Goal: Transaction & Acquisition: Purchase product/service

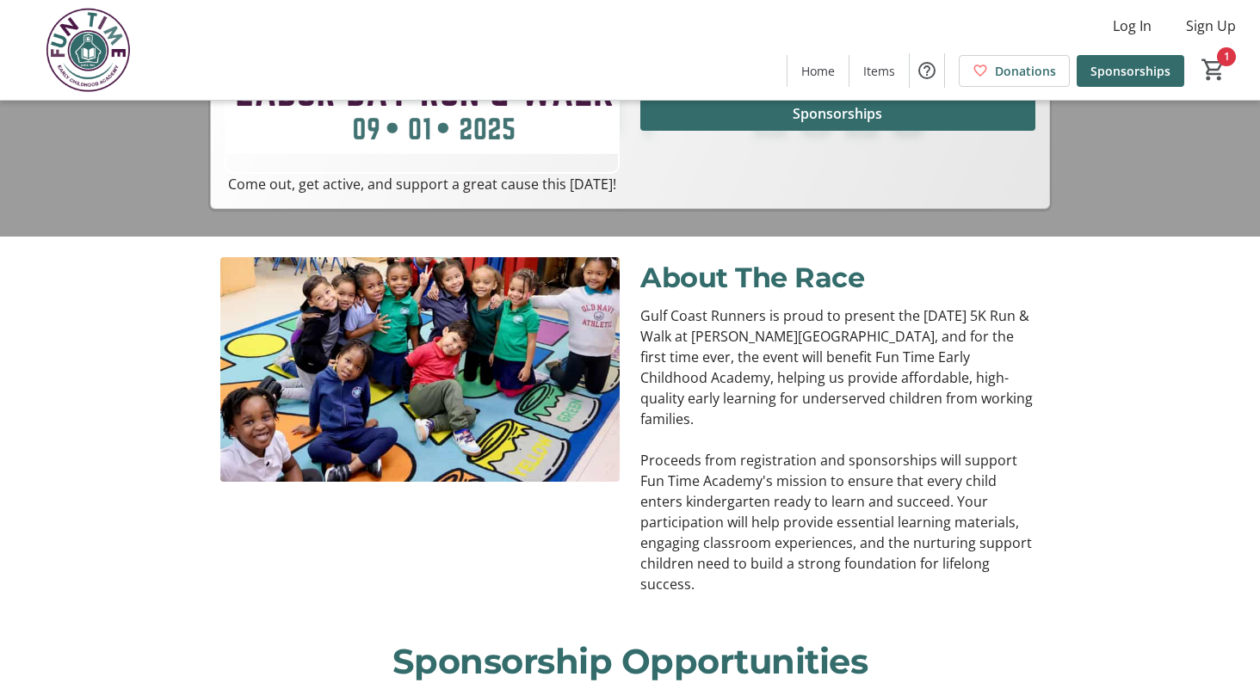
scroll to position [459, 0]
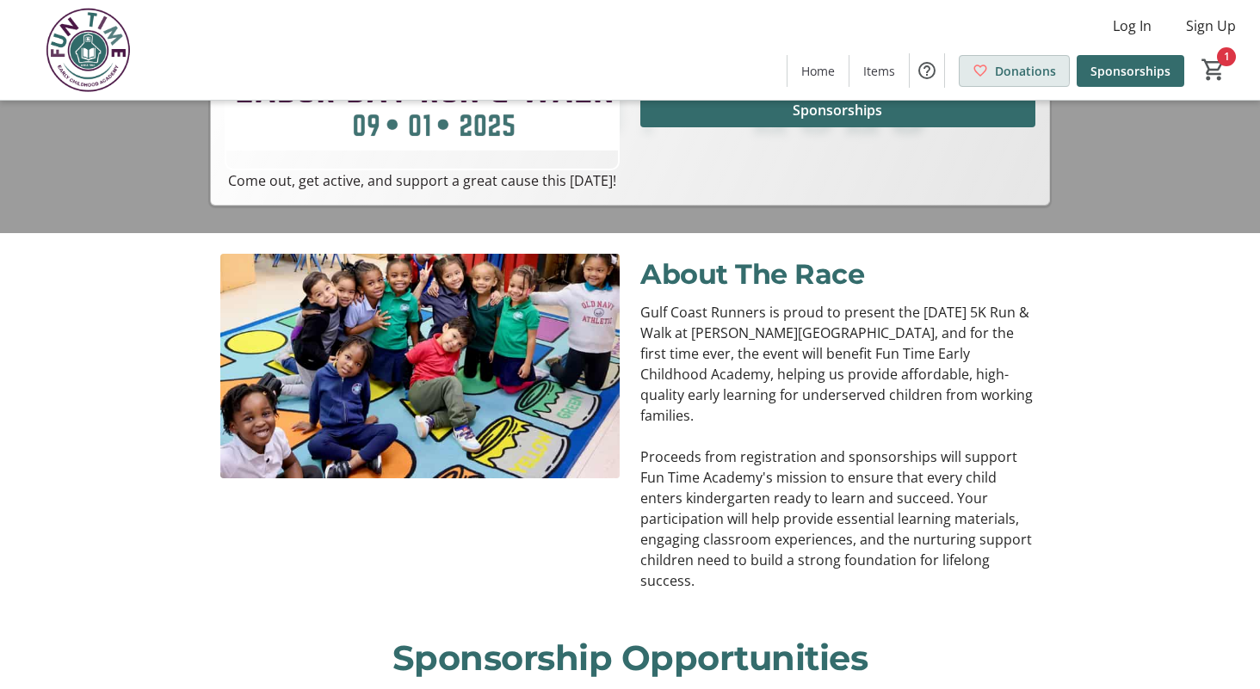
click at [1012, 69] on span "Donations" at bounding box center [1025, 71] width 61 height 18
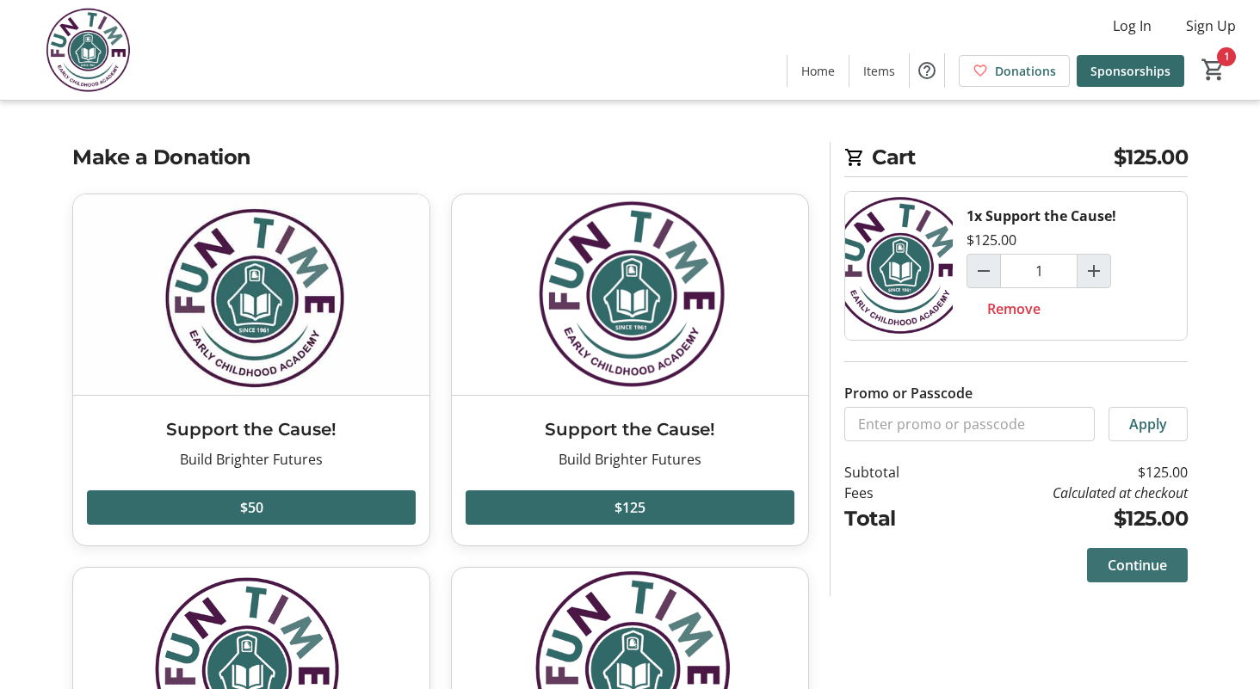
click at [1164, 559] on span "Continue" at bounding box center [1137, 565] width 59 height 21
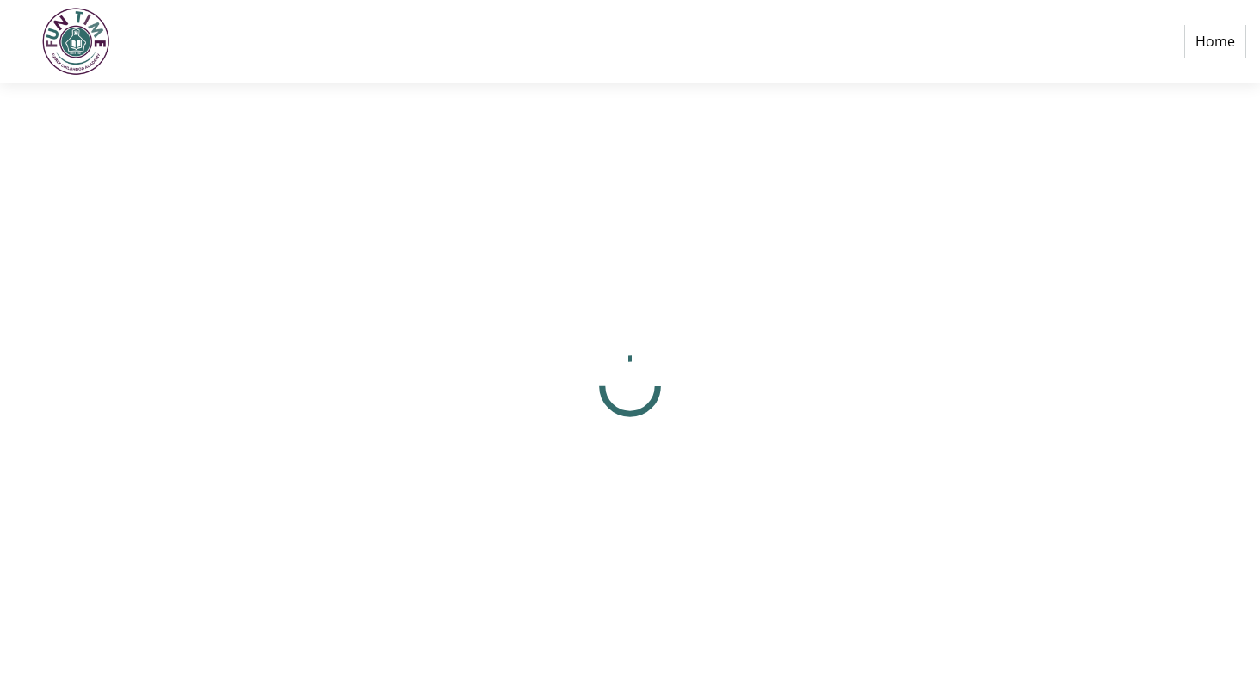
select select "US"
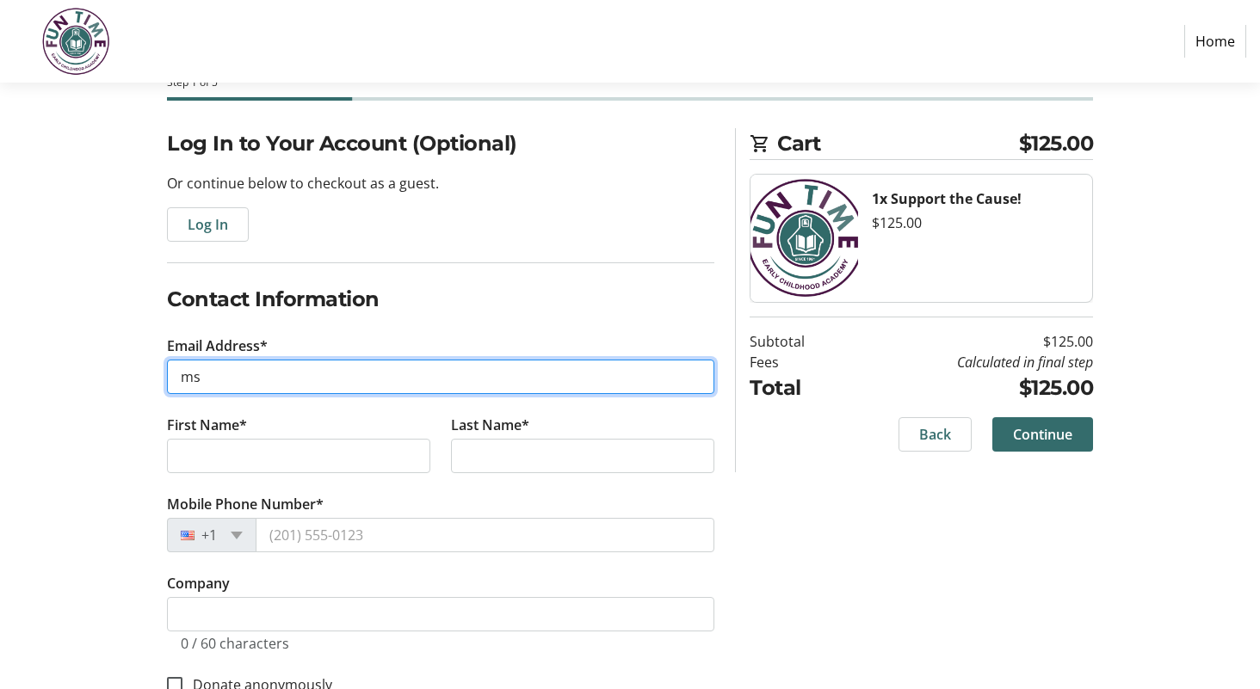
scroll to position [100, 0]
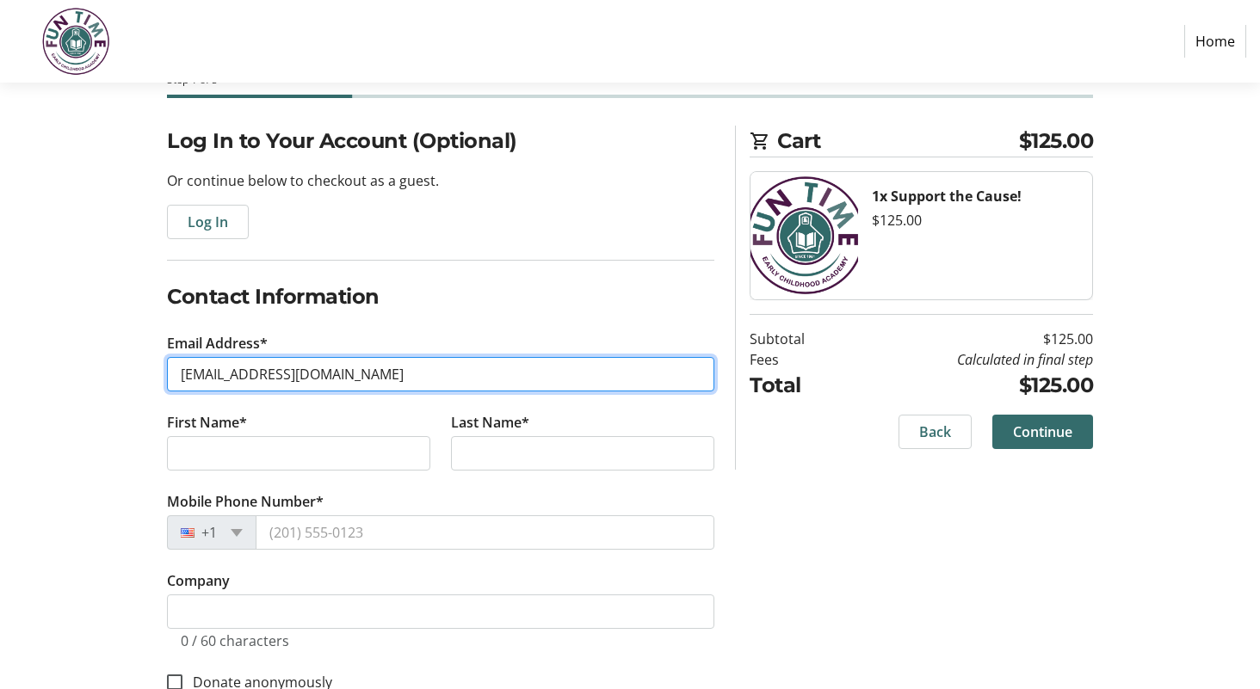
type input "[EMAIL_ADDRESS][DOMAIN_NAME]"
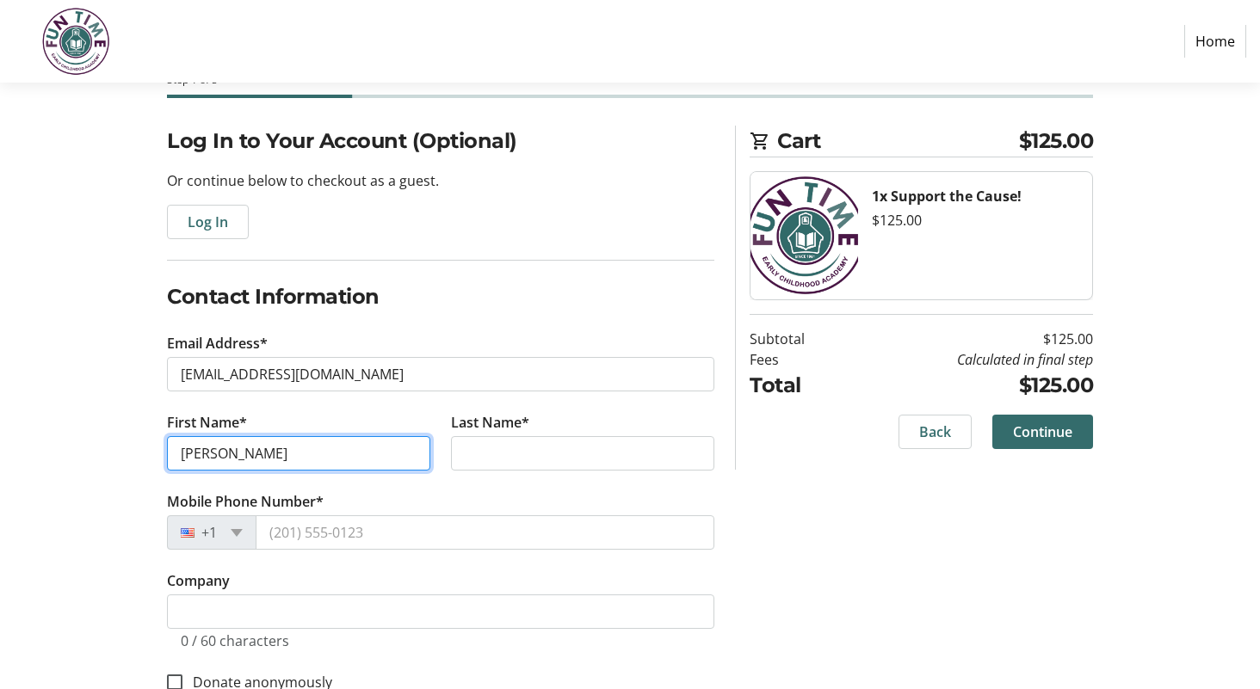
type input "[PERSON_NAME]"
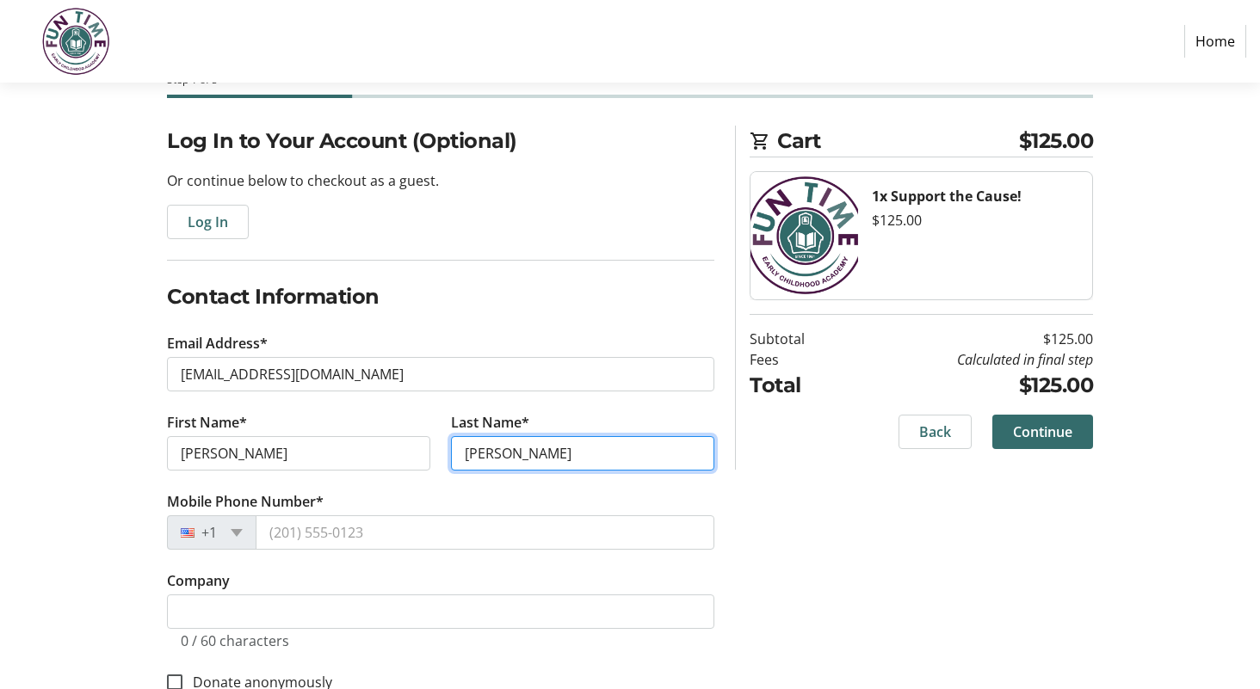
type input "[PERSON_NAME]"
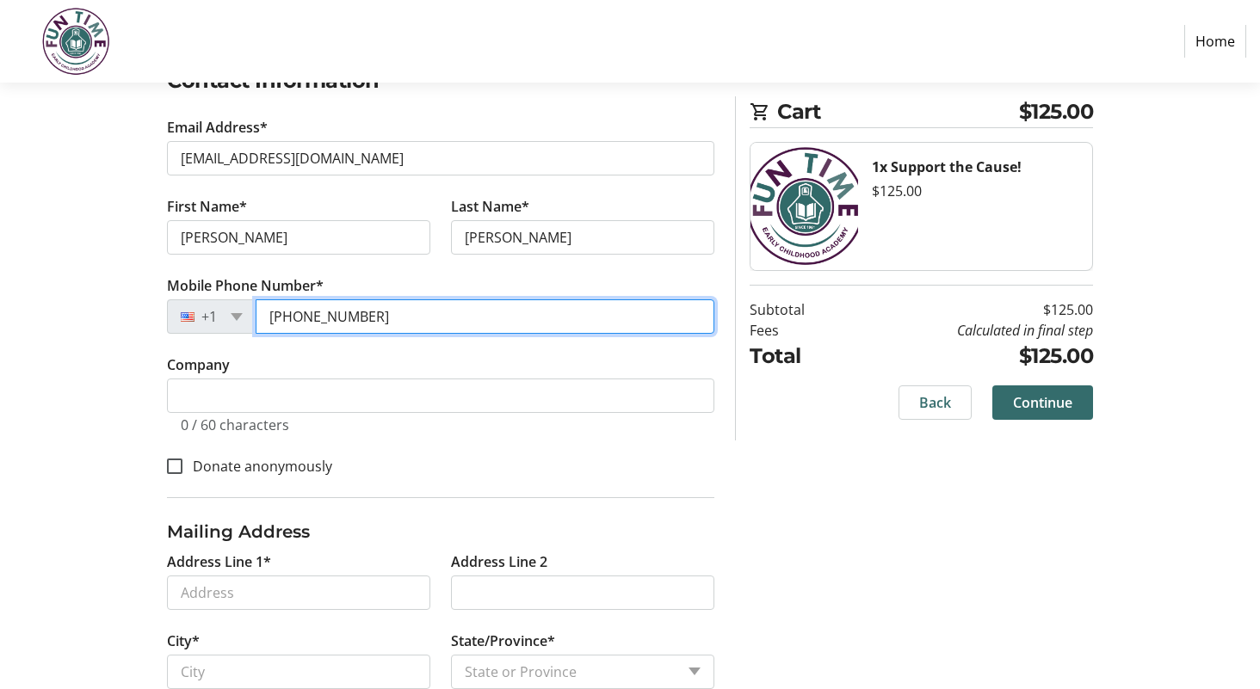
scroll to position [318, 0]
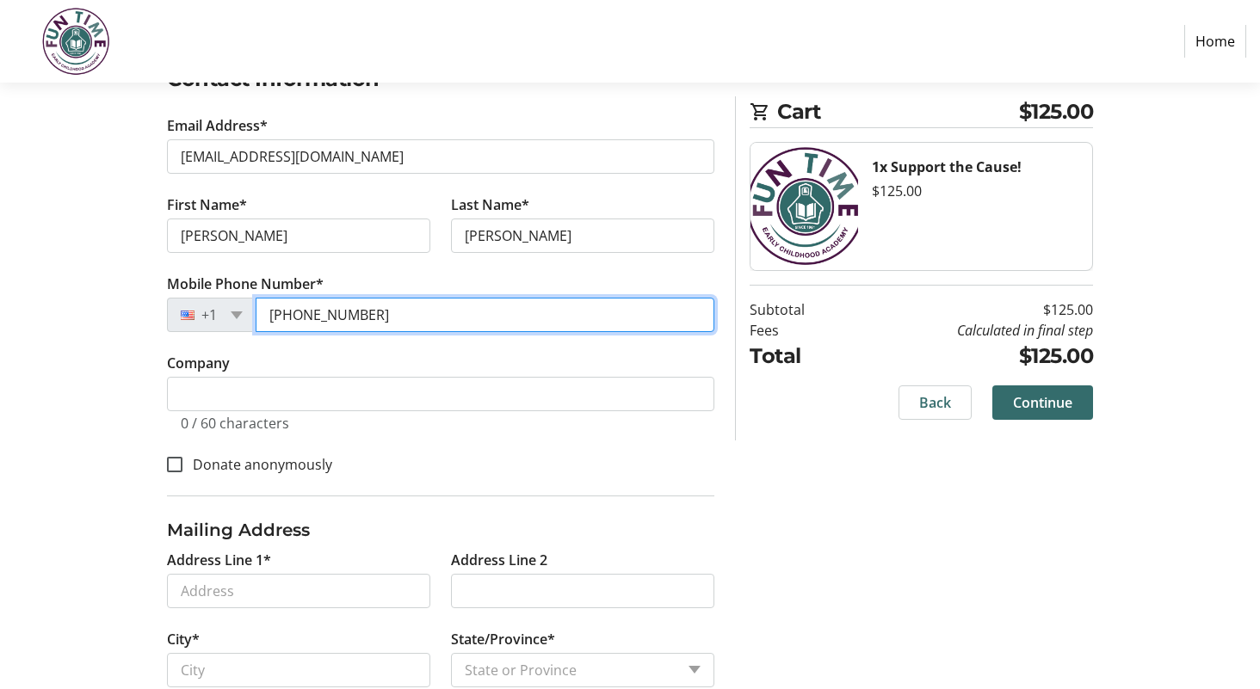
type input "[PHONE_NUMBER]"
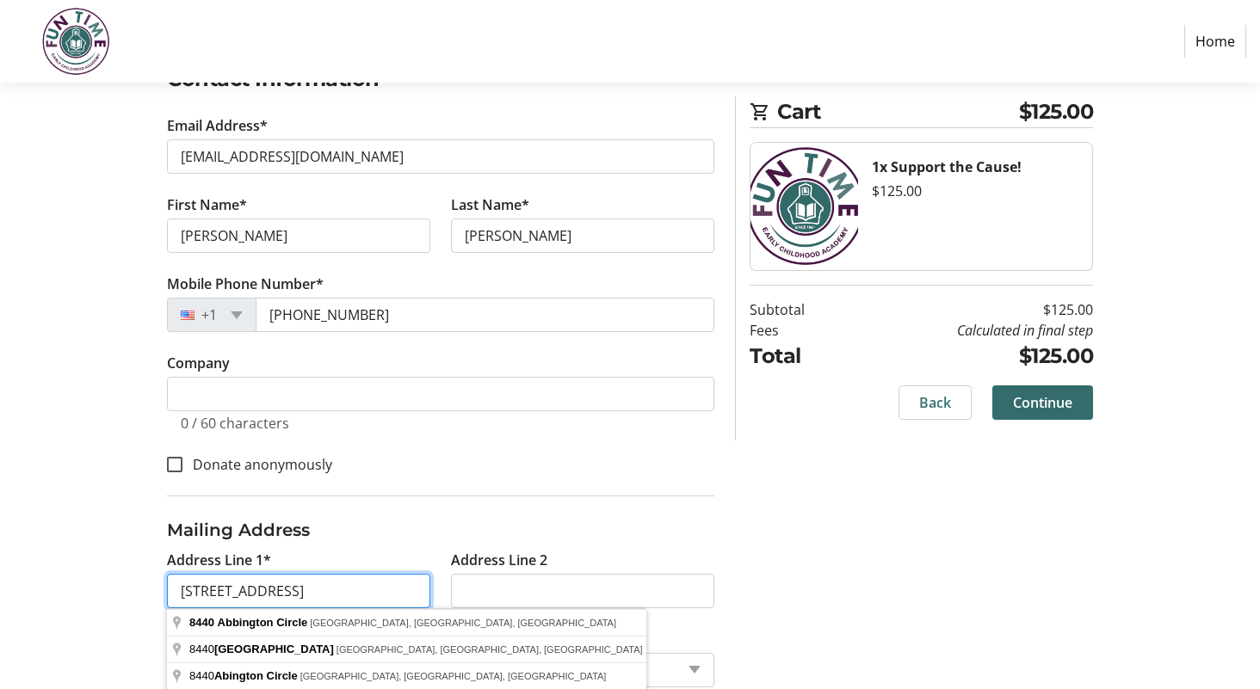
type input "[STREET_ADDRESS]"
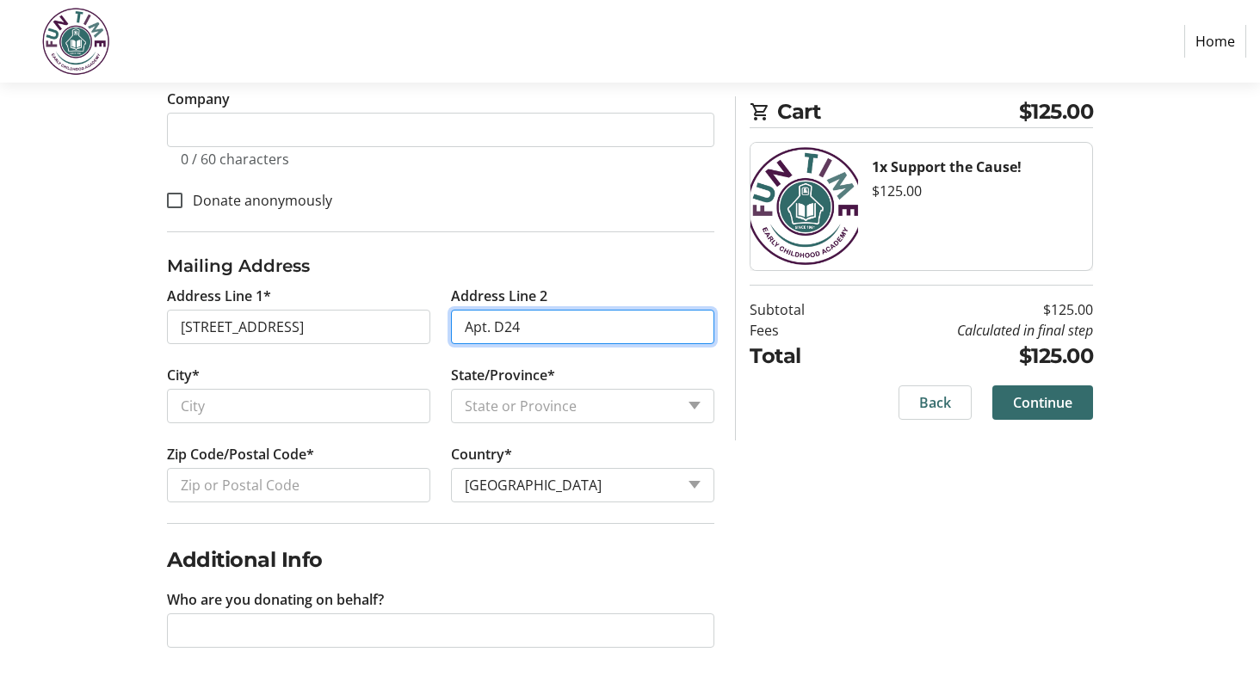
scroll to position [582, 0]
type input "Apt. D24"
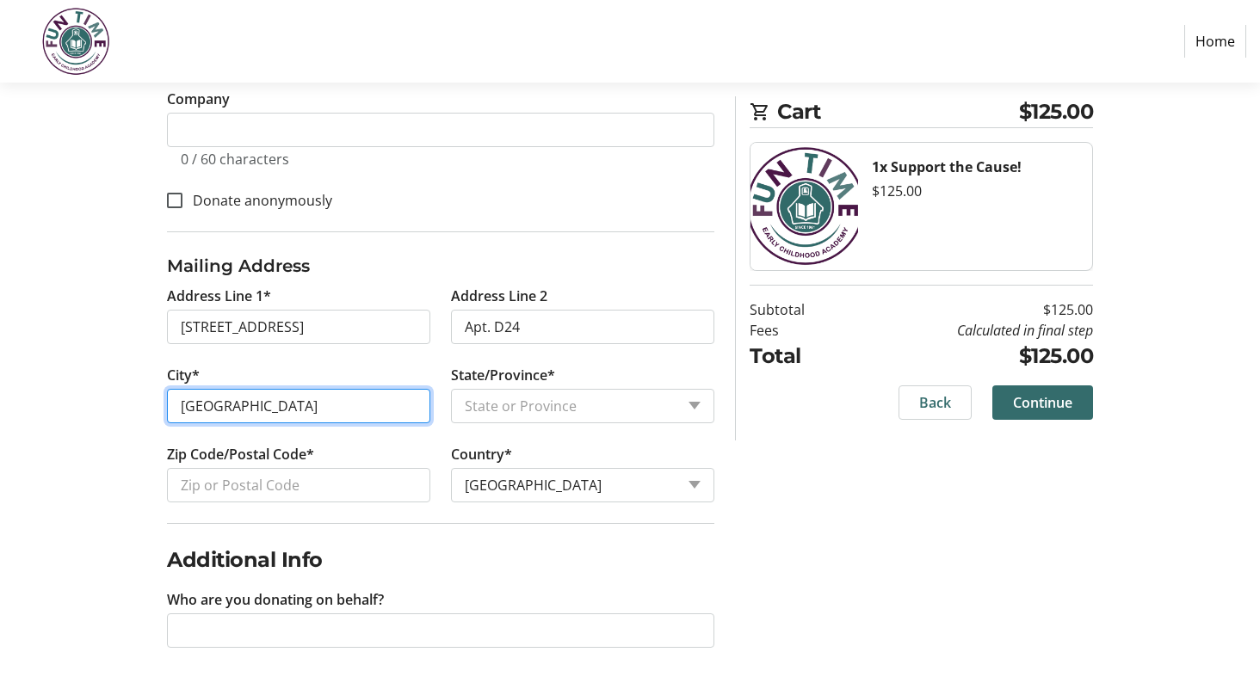
type input "[GEOGRAPHIC_DATA]"
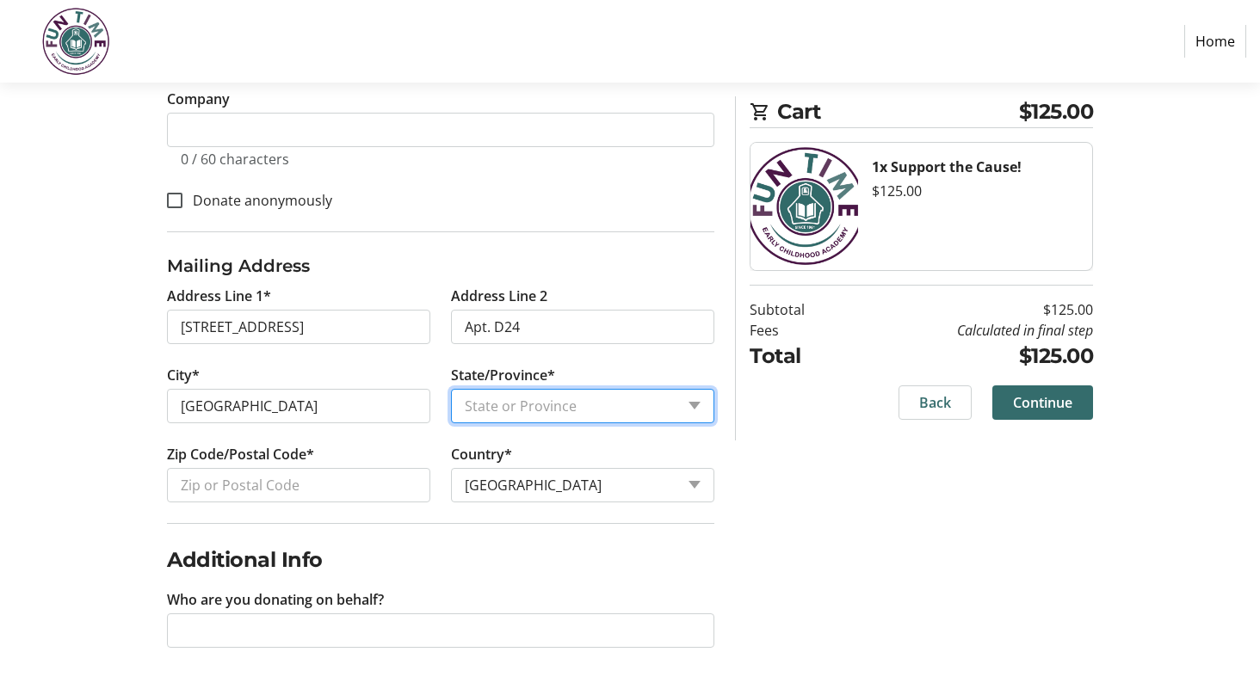
select select "FL"
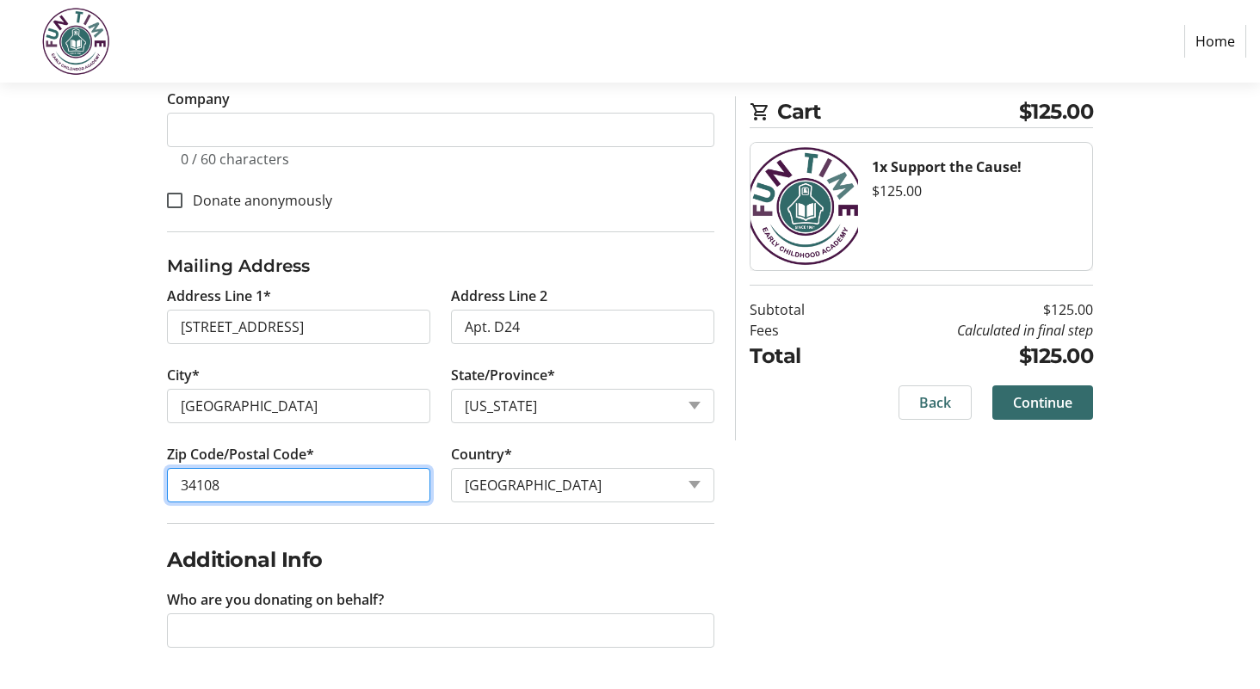
type input "34108"
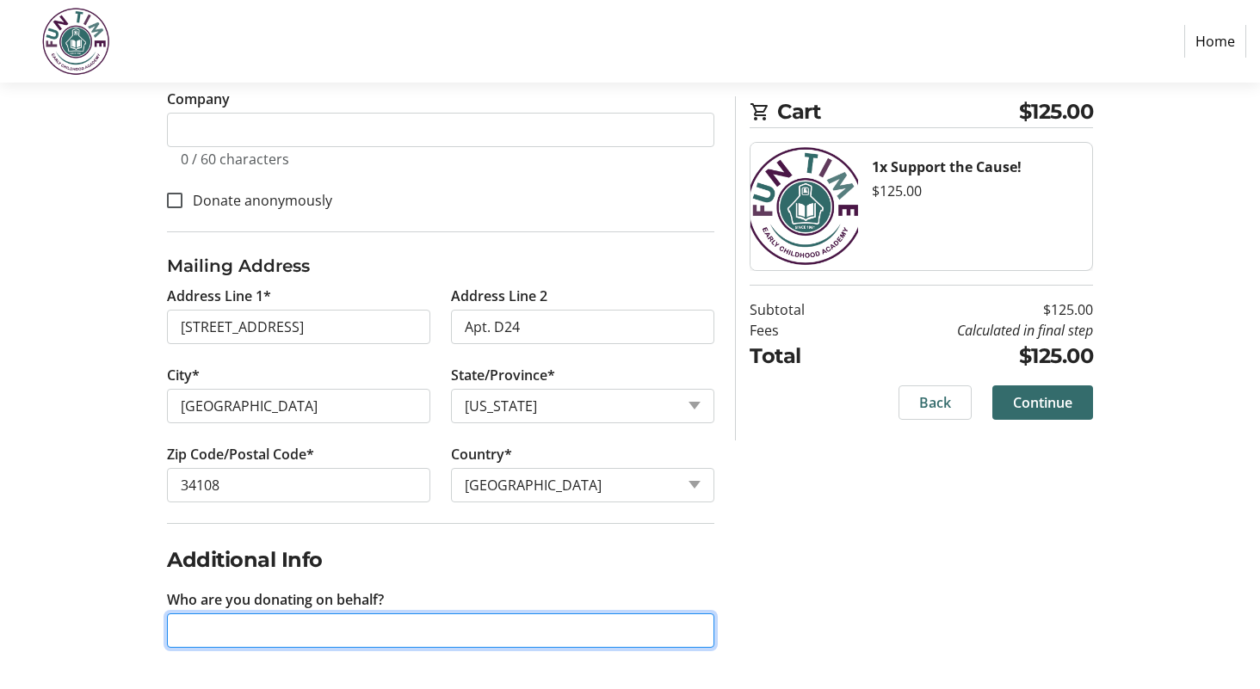
click at [201, 630] on input "Who are you donating on behalf?" at bounding box center [440, 631] width 547 height 34
type input "To benefit the kids of FunTime!!"
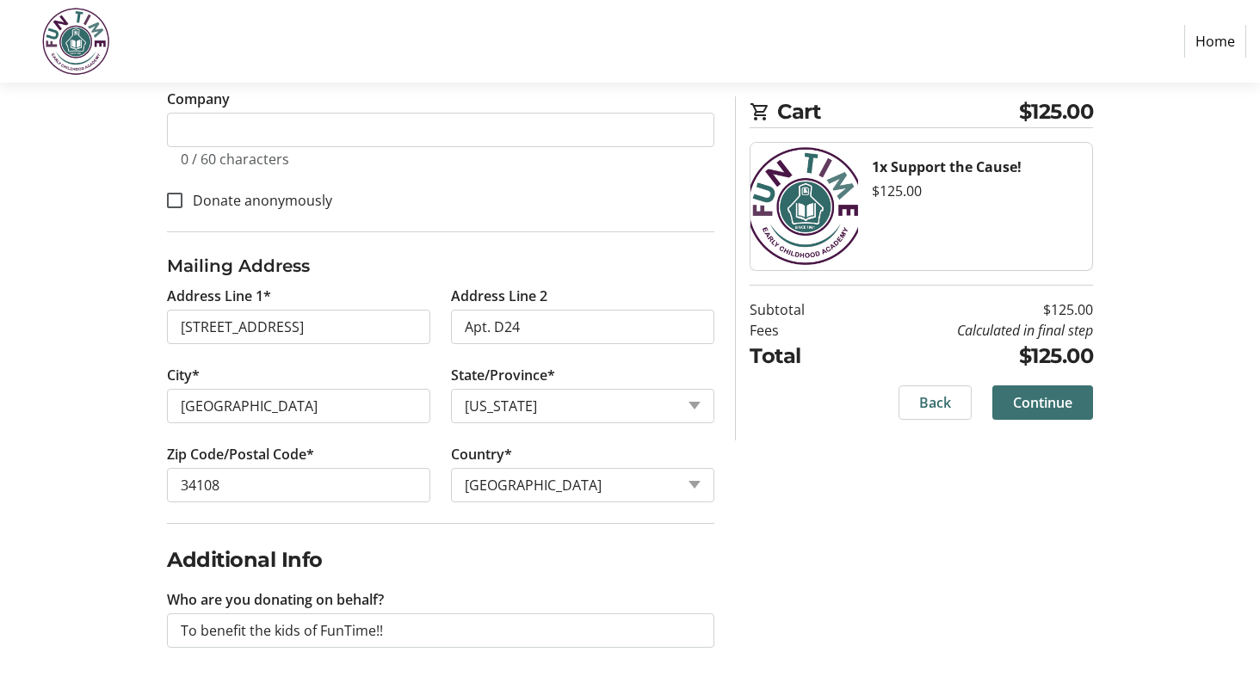
click at [1052, 398] on span "Continue" at bounding box center [1042, 402] width 59 height 21
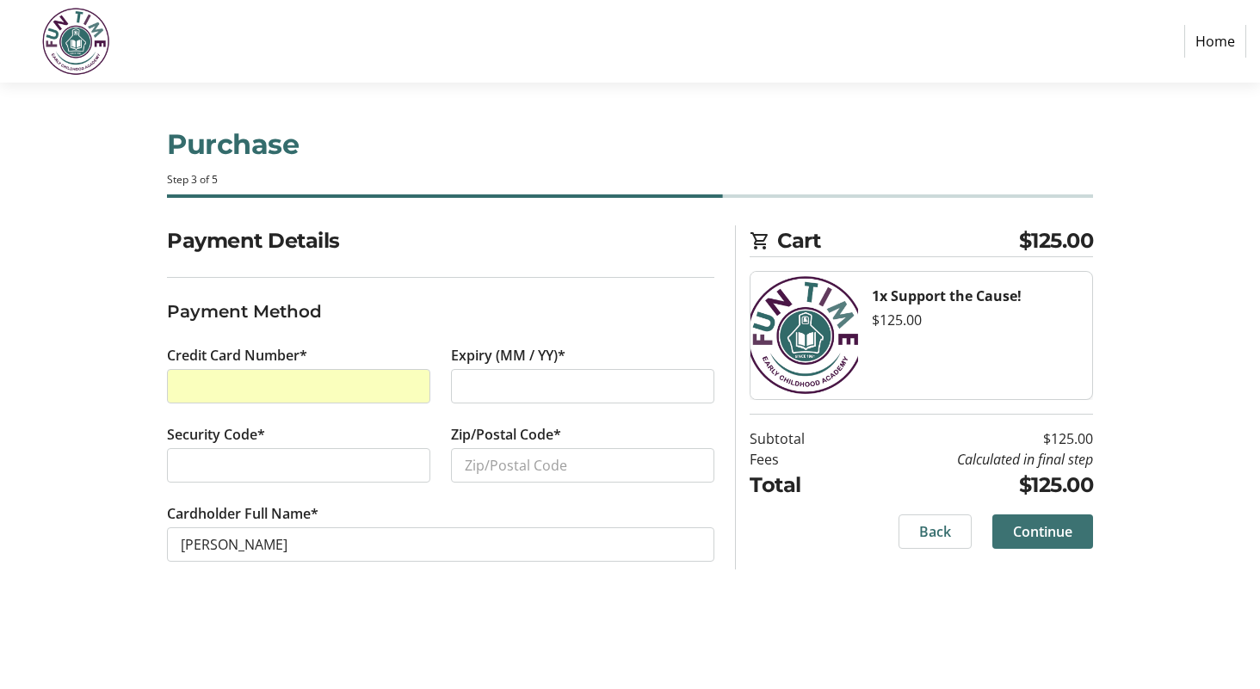
click at [1054, 523] on span "Continue" at bounding box center [1042, 532] width 59 height 21
type input "34108"
click at [1013, 528] on span "Continue" at bounding box center [1042, 532] width 59 height 21
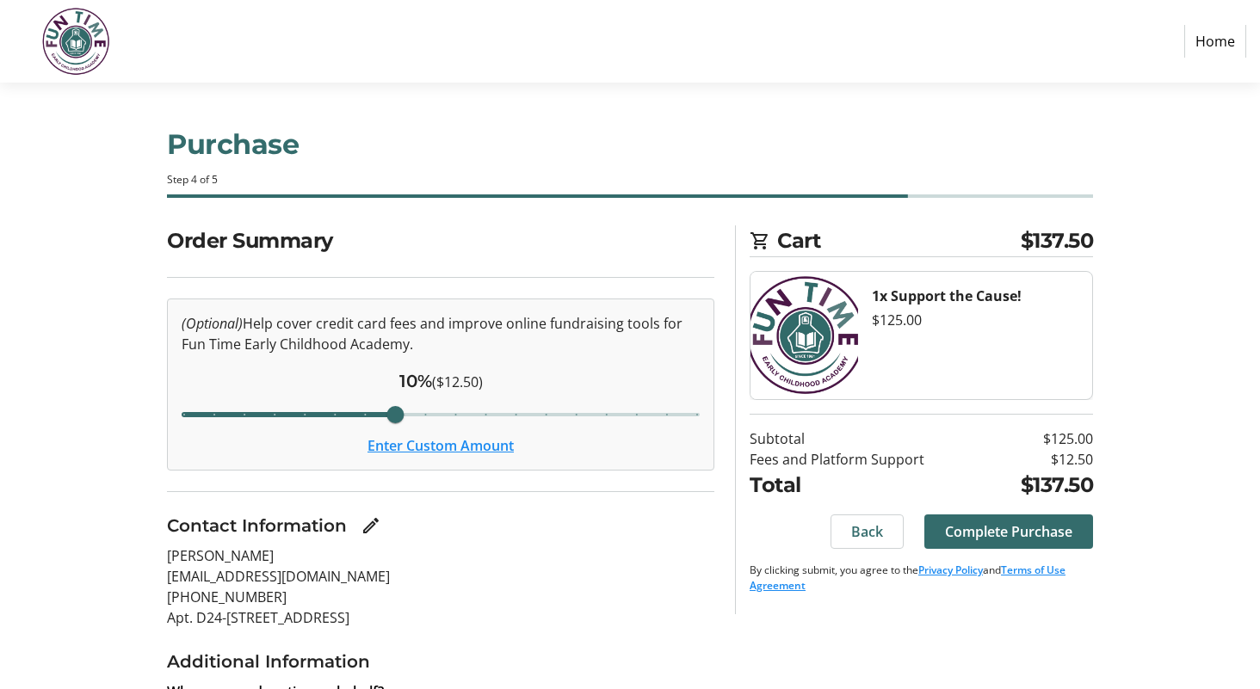
click at [1011, 528] on span "Complete Purchase" at bounding box center [1008, 532] width 127 height 21
